Goal: Task Accomplishment & Management: Use online tool/utility

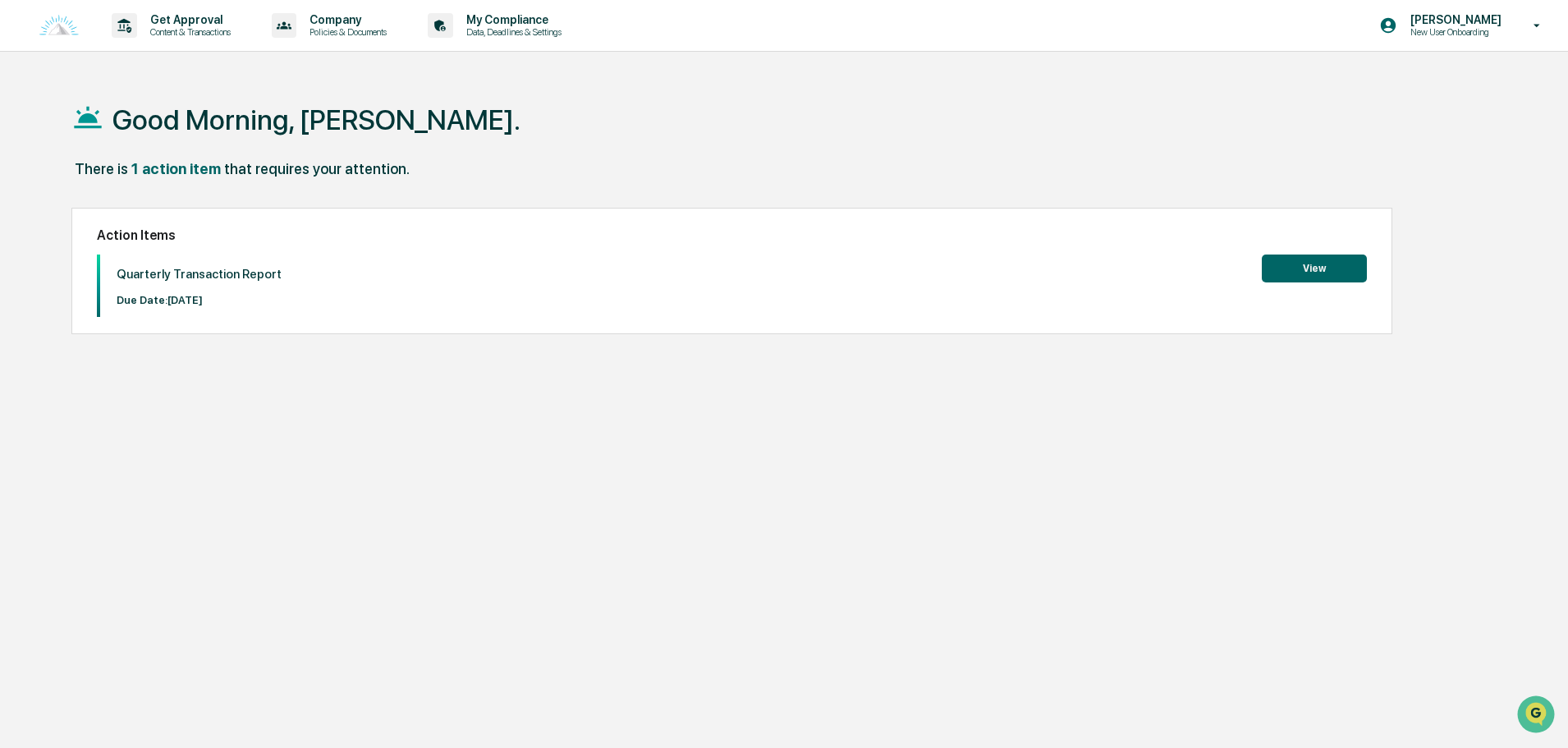
click at [238, 336] on div "Good Morning, [PERSON_NAME]. There is 1 action item that requires your attentio…" at bounding box center [776, 452] width 1460 height 748
click at [241, 278] on p "Quarterly Transaction Report" at bounding box center [199, 275] width 165 height 15
click at [233, 267] on p "Quarterly Transaction Report" at bounding box center [199, 275] width 165 height 15
click at [1308, 243] on h2 "Action Items" at bounding box center [731, 235] width 1270 height 15
click at [1312, 272] on button "View" at bounding box center [1313, 268] width 105 height 27
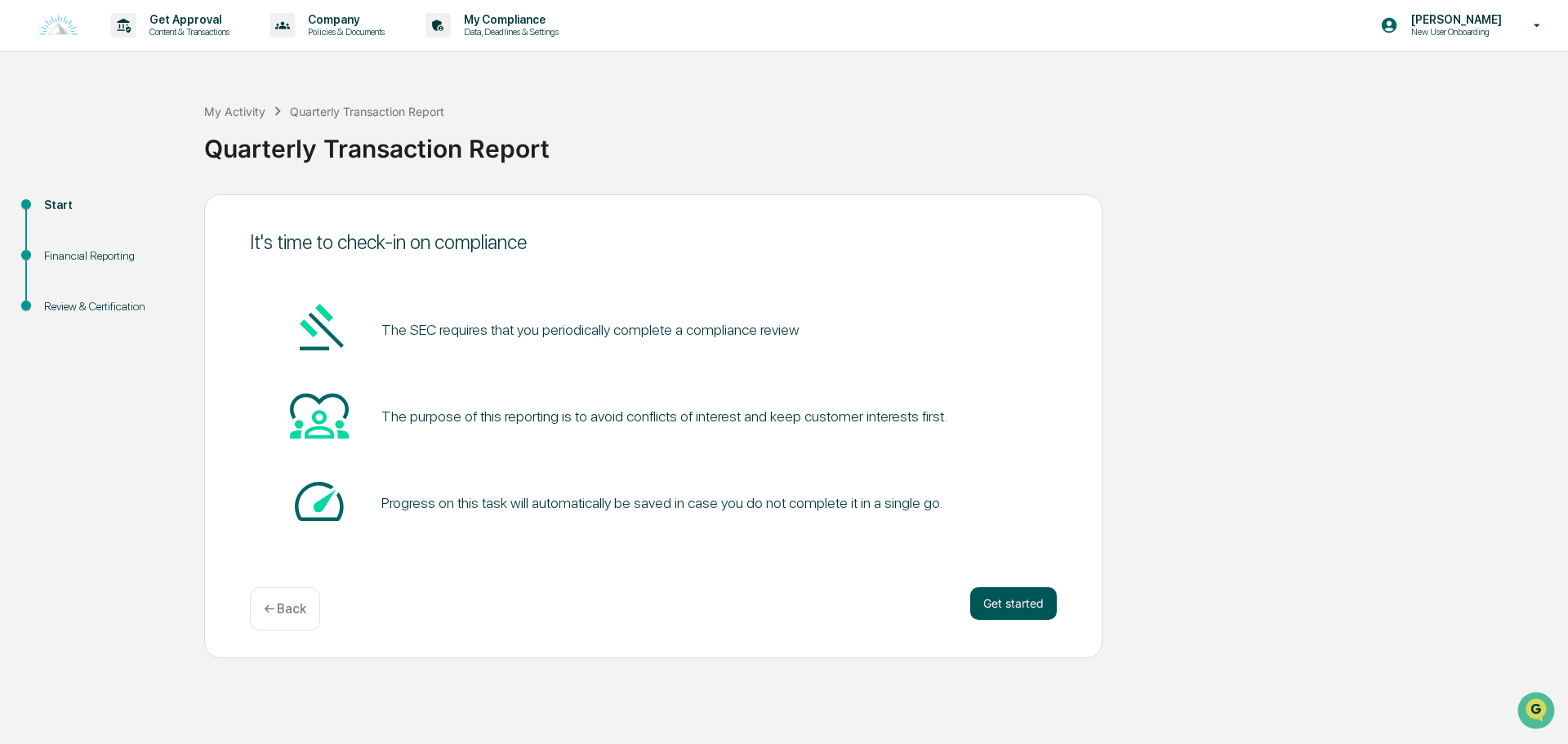
click at [1025, 599] on button "Get started" at bounding box center [1013, 604] width 87 height 33
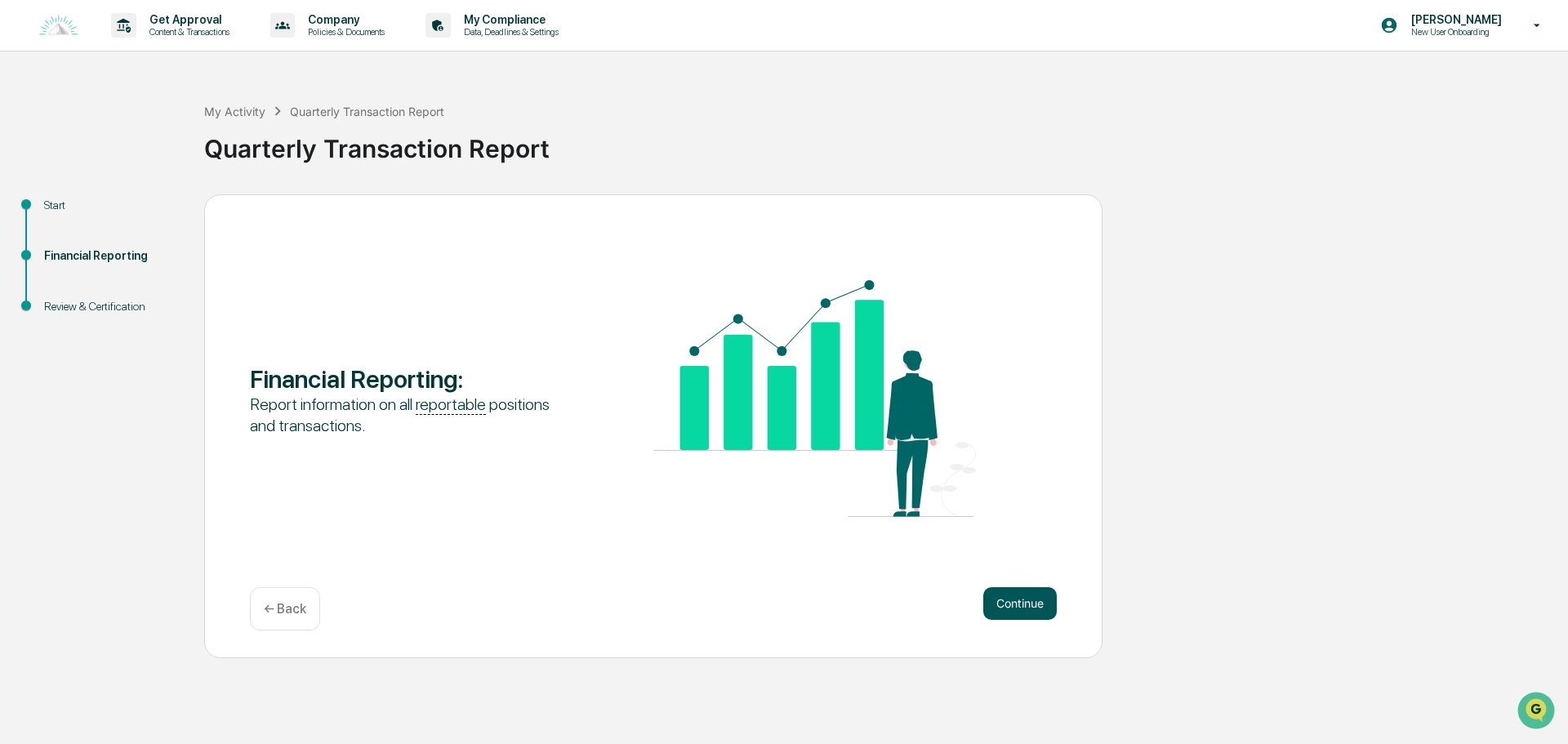
click at [997, 607] on button "Continue" at bounding box center [1020, 604] width 73 height 33
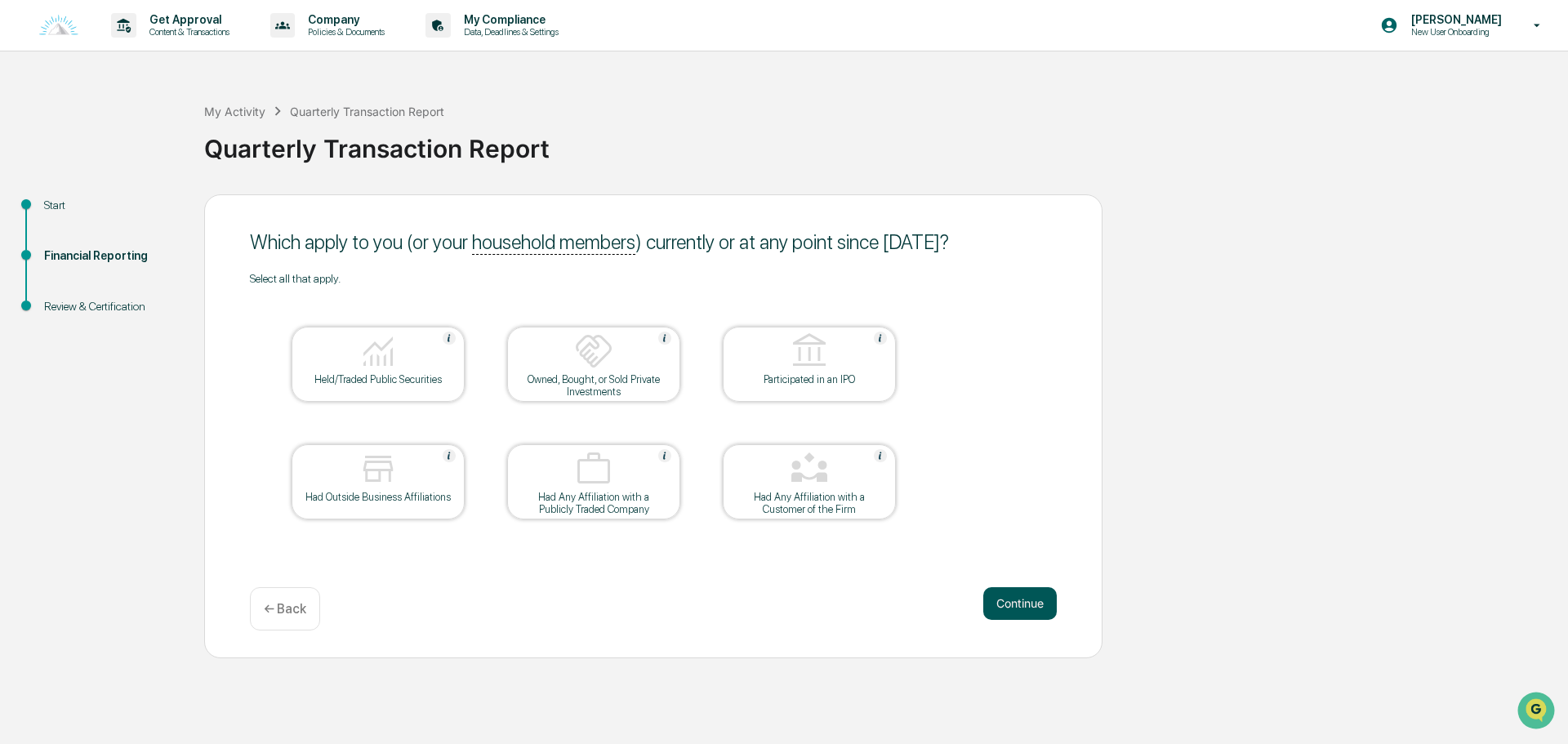
click at [1032, 600] on button "Continue" at bounding box center [1020, 604] width 73 height 33
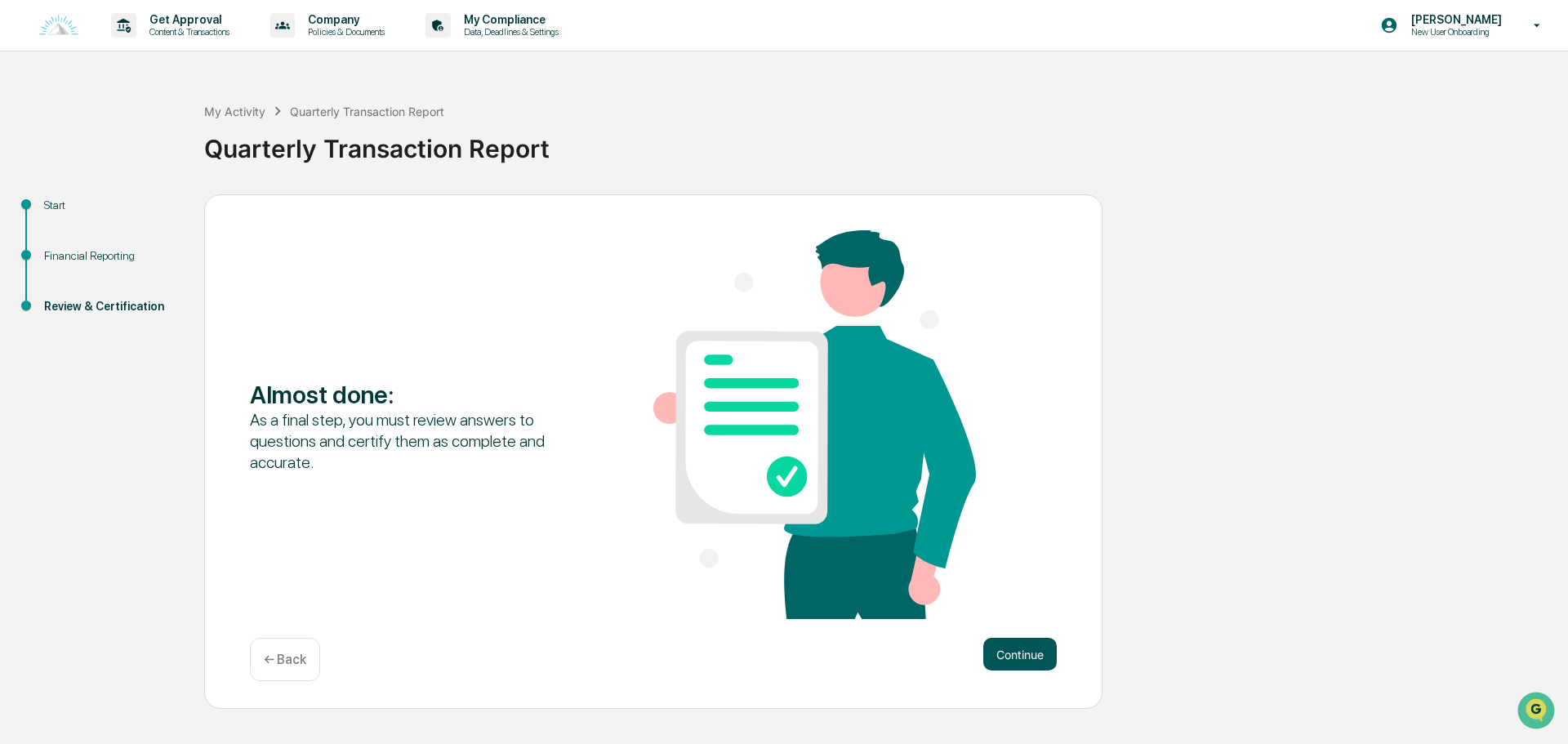
click at [1019, 650] on button "Continue" at bounding box center [1020, 654] width 73 height 33
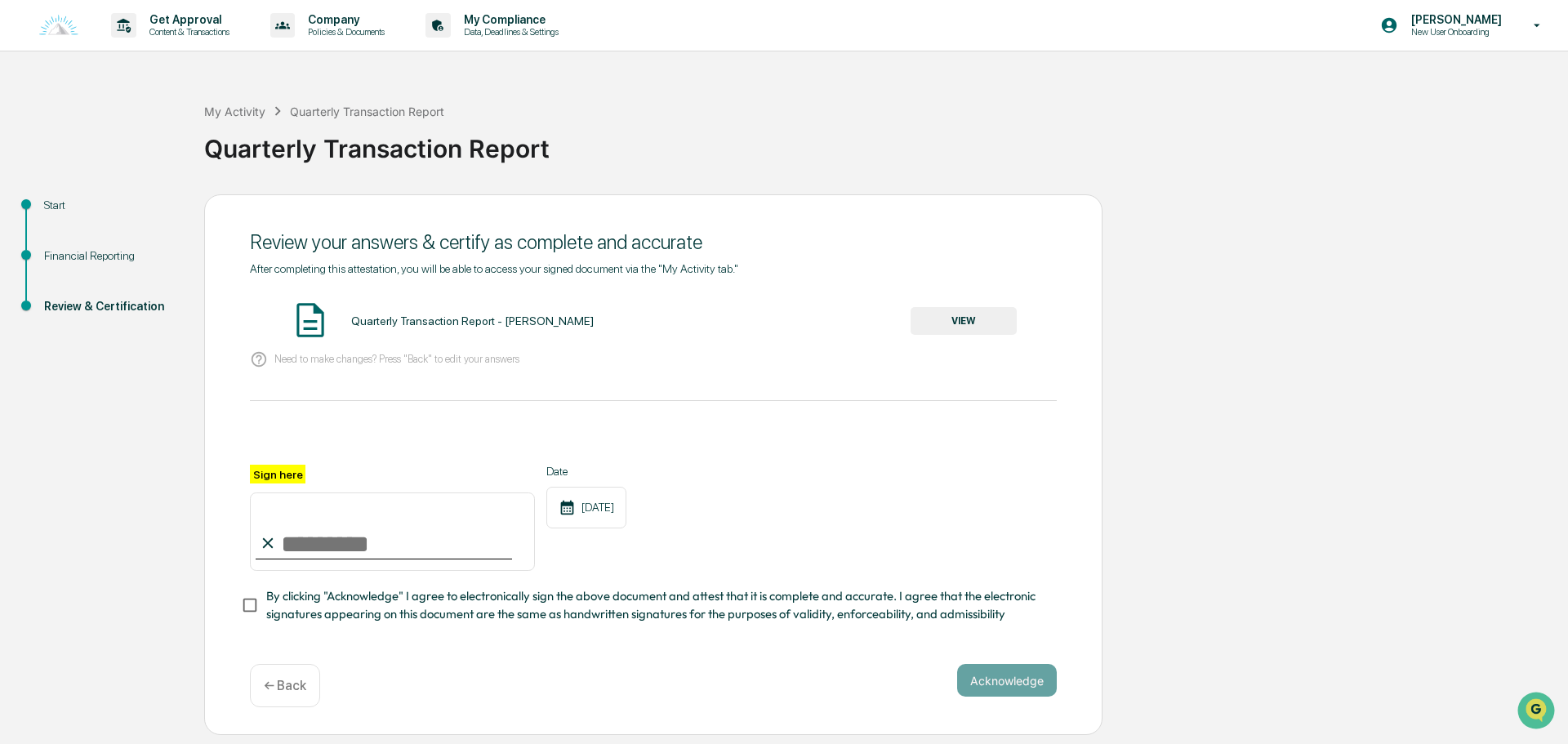
click at [356, 544] on input "Sign here" at bounding box center [392, 531] width 285 height 78
type input "**********"
click at [992, 674] on button "Acknowledge" at bounding box center [1007, 680] width 100 height 33
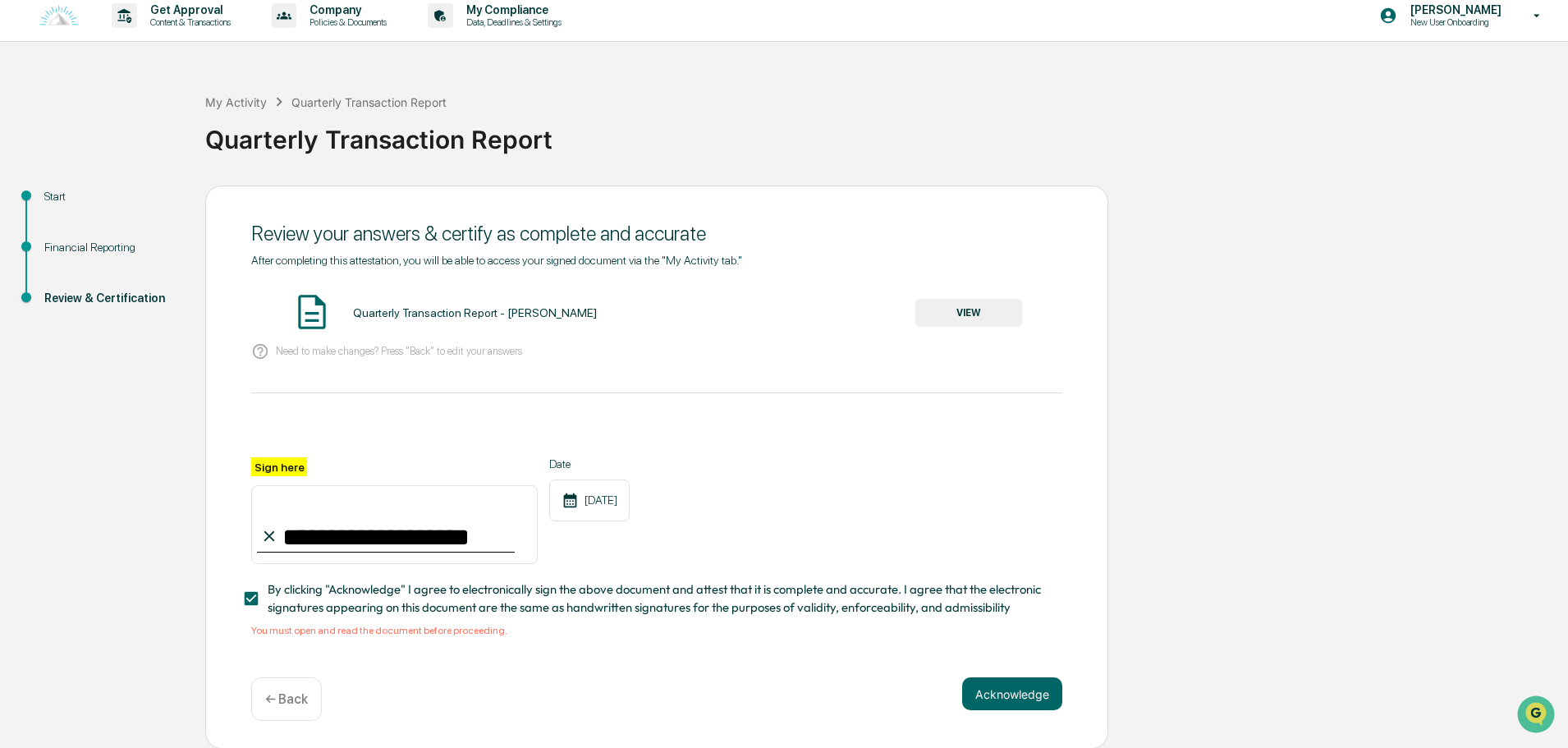
scroll to position [15, 0]
click at [966, 300] on button "VIEW" at bounding box center [968, 312] width 107 height 27
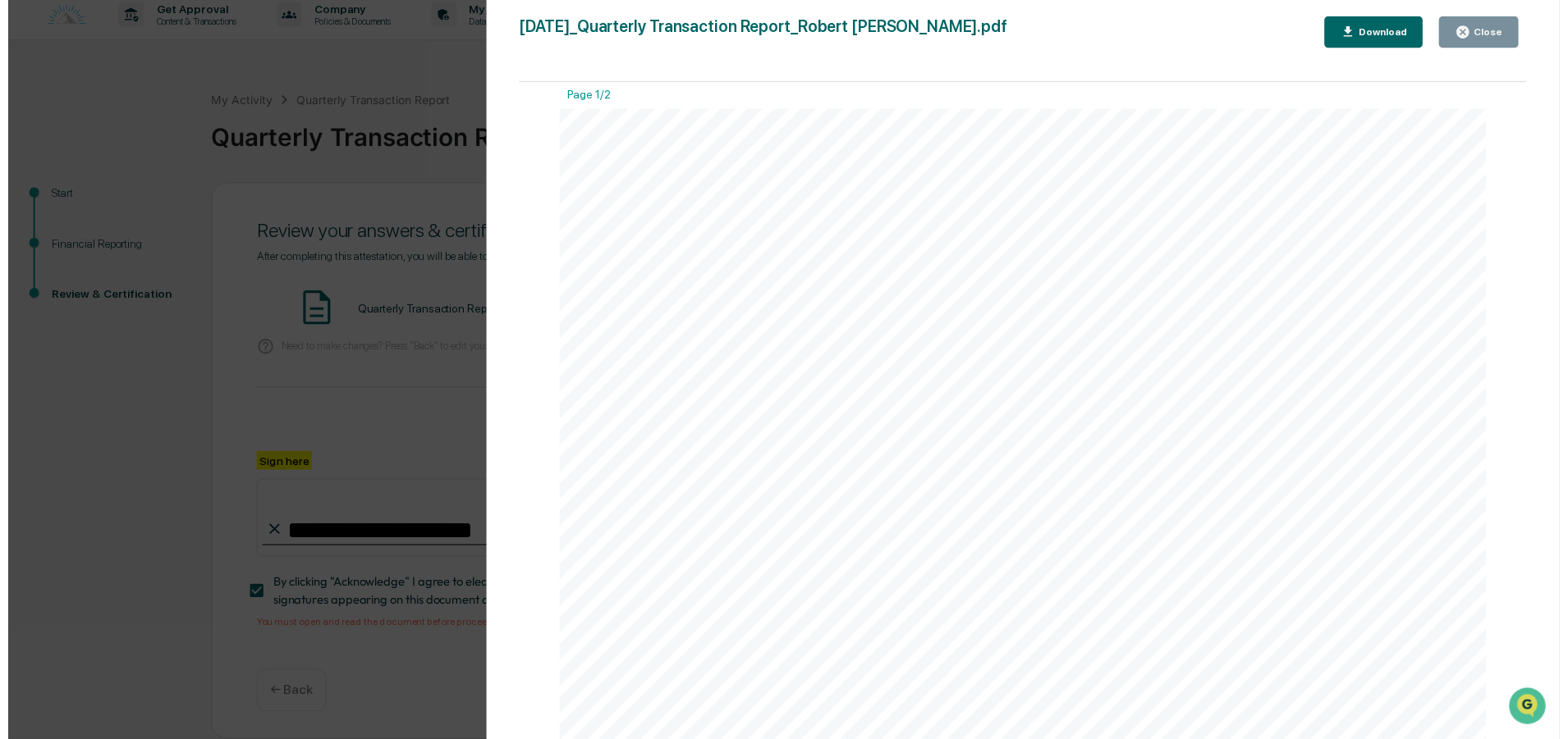
scroll to position [0, 0]
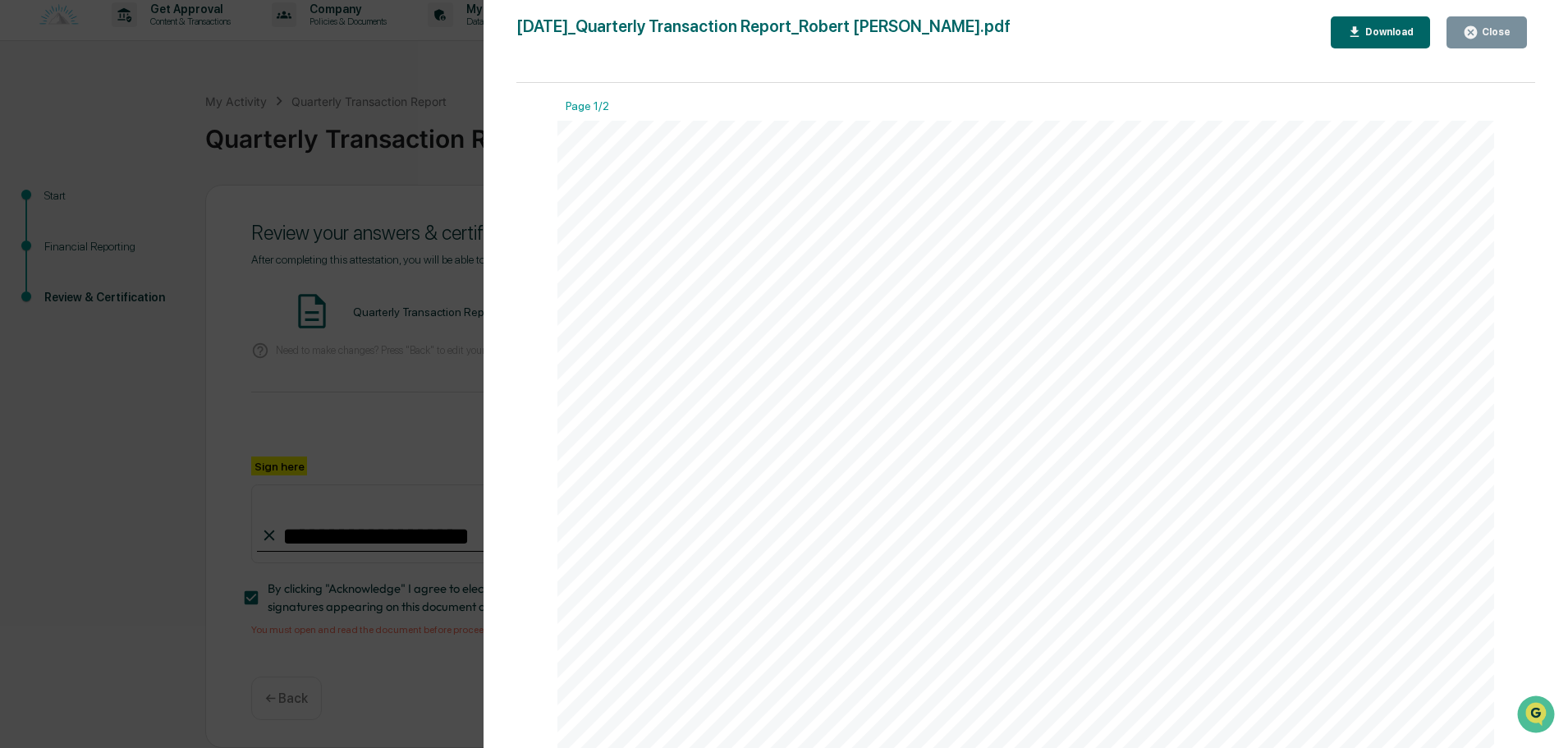
click at [1500, 20] on button "Close" at bounding box center [1486, 32] width 80 height 32
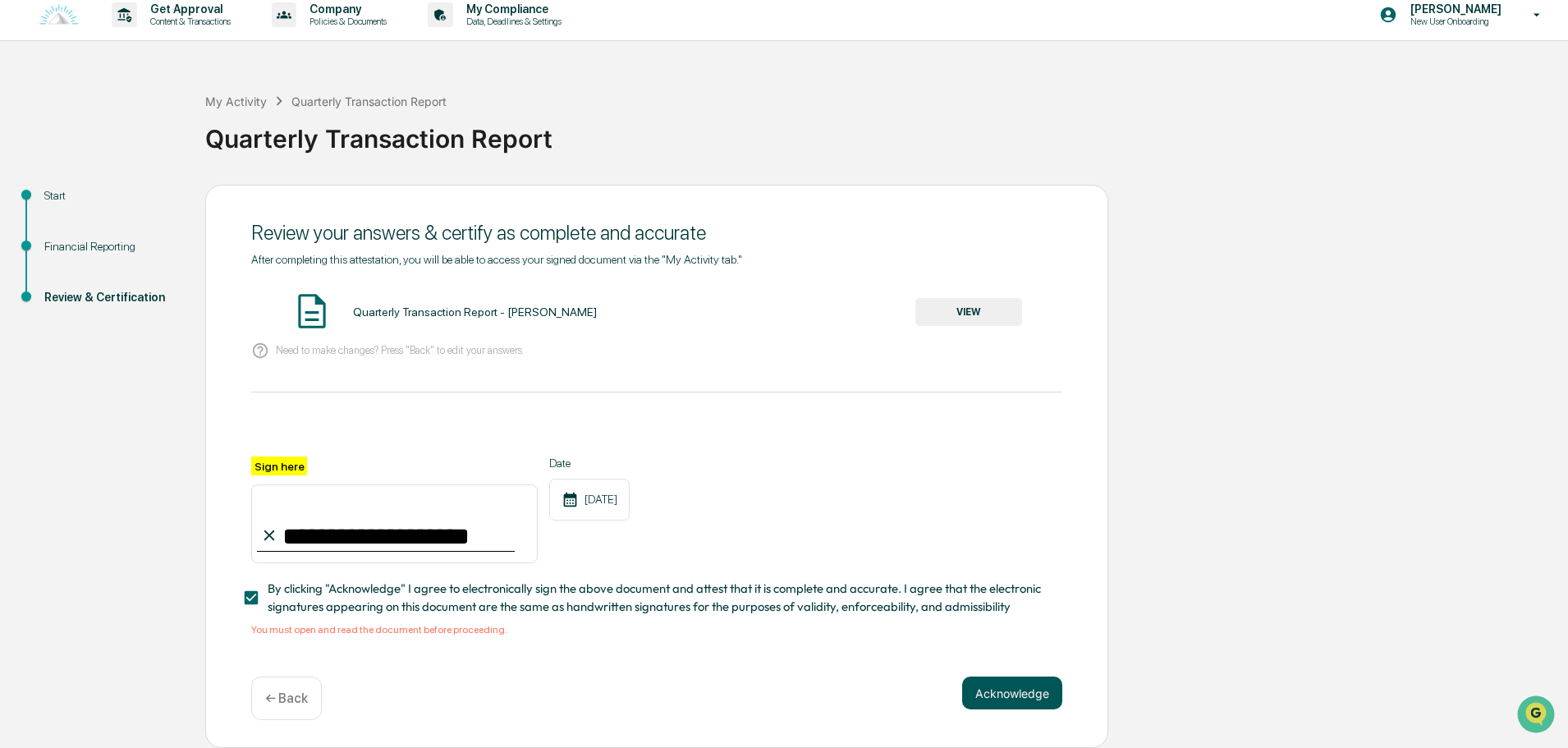
click at [993, 703] on button "Acknowledge" at bounding box center [1012, 693] width 100 height 33
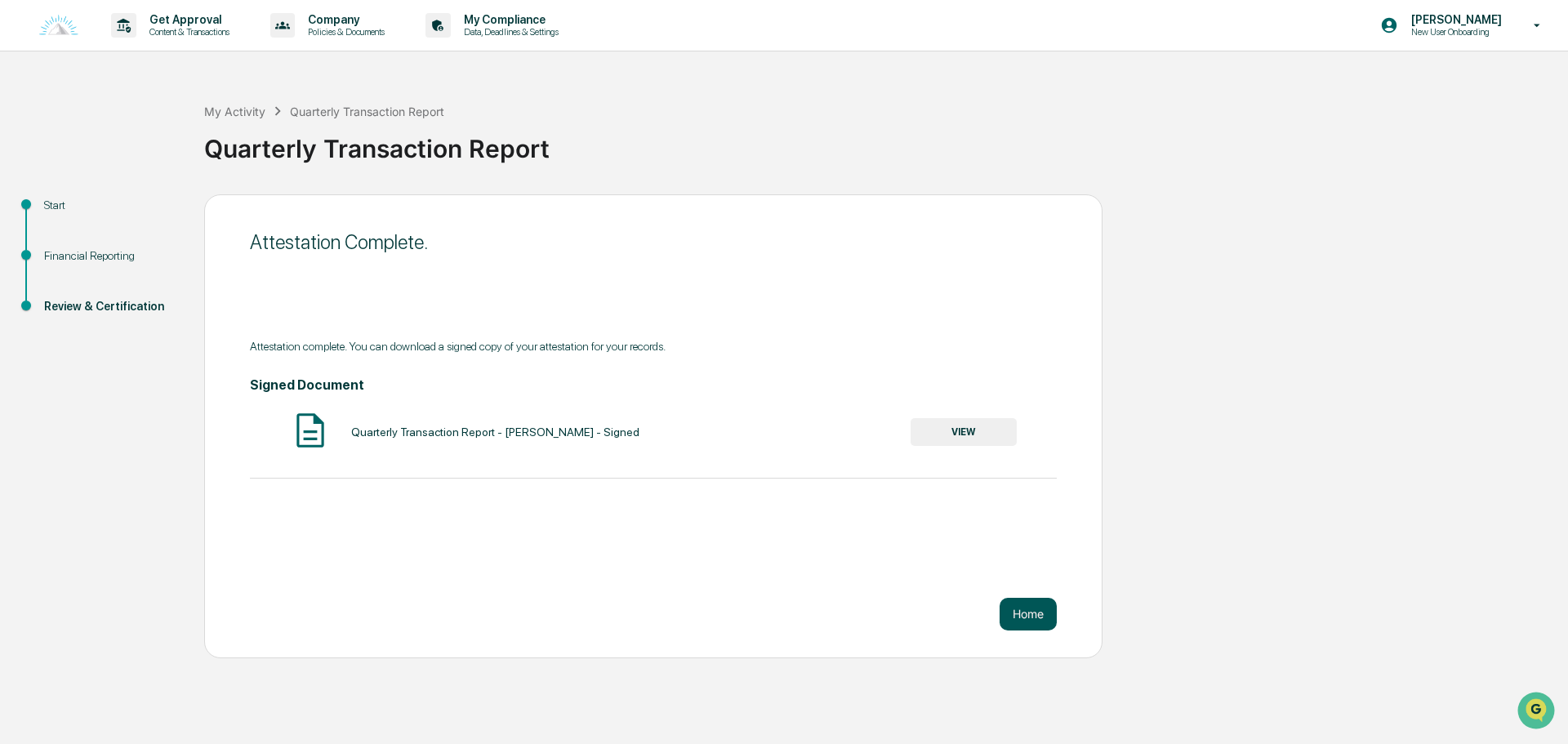
click at [1041, 617] on button "Home" at bounding box center [1028, 614] width 57 height 33
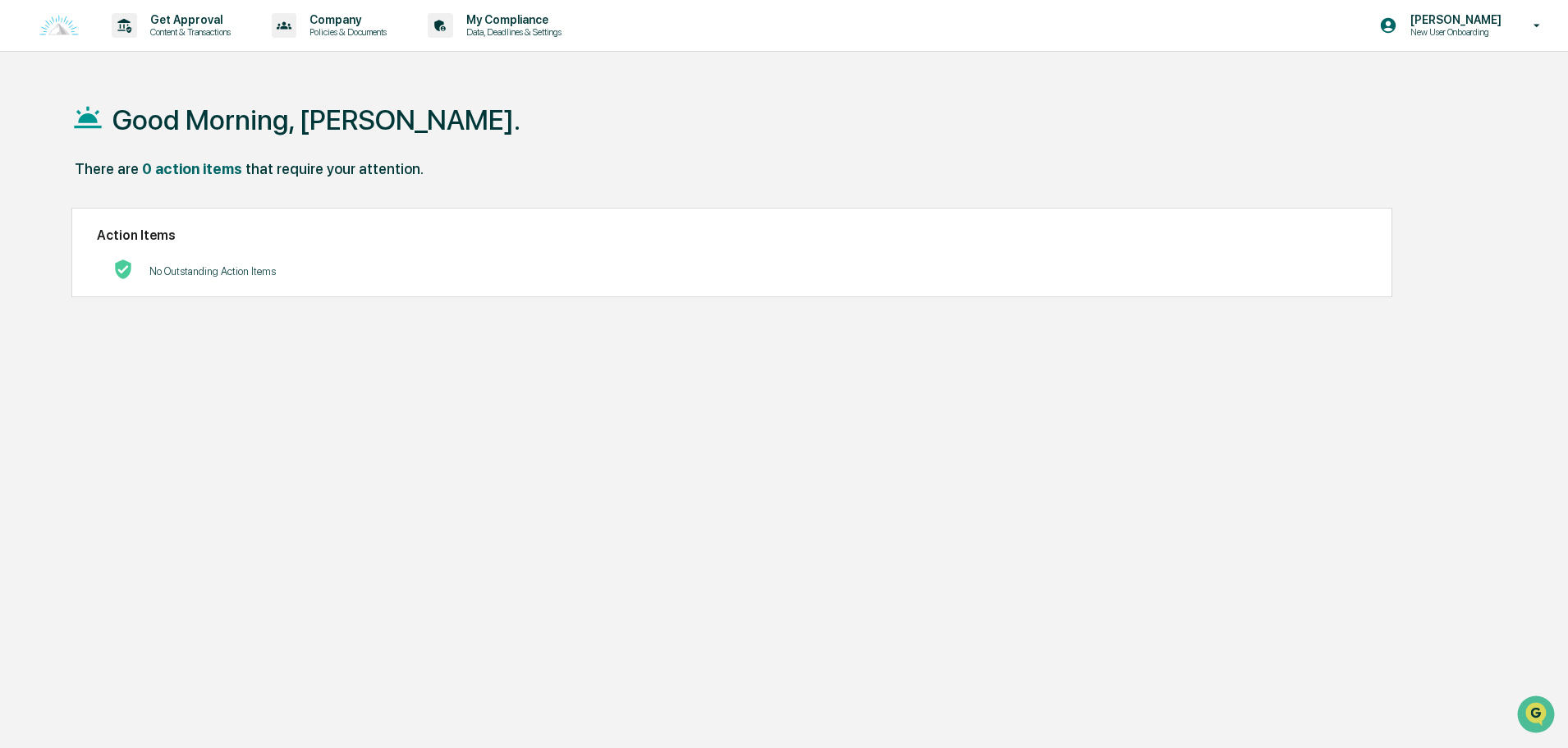
click at [492, 151] on div "Good Morning, [PERSON_NAME]." at bounding box center [776, 118] width 1411 height 82
